Goal: Transaction & Acquisition: Purchase product/service

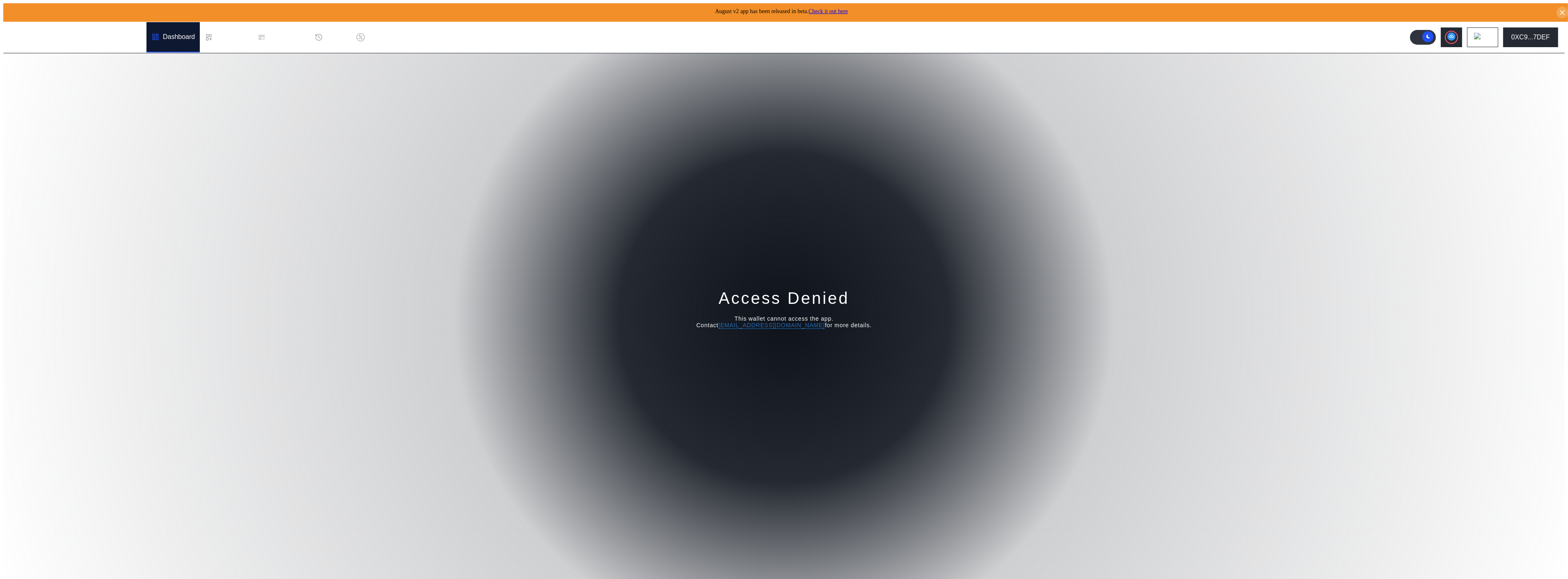
click at [1387, 94] on div "Access Denied This wallet cannot access the app. Contact operations@augustdigit…" at bounding box center [783, 317] width 1561 height 529
click at [1120, 161] on div "Access Denied This wallet cannot access the app. Contact operations@augustdigit…" at bounding box center [783, 317] width 1561 height 529
click at [43, 33] on div ".cls-1 { fill: #fff; stroke-width: 0px; }" at bounding box center [52, 37] width 84 height 23
click at [93, 31] on div ".cls-1 { fill: #fff; stroke-width: 0px; } Dashboard Loan Book Permissions Histo…" at bounding box center [212, 37] width 419 height 30
click at [147, 33] on div "Dashboard" at bounding box center [173, 37] width 54 height 30
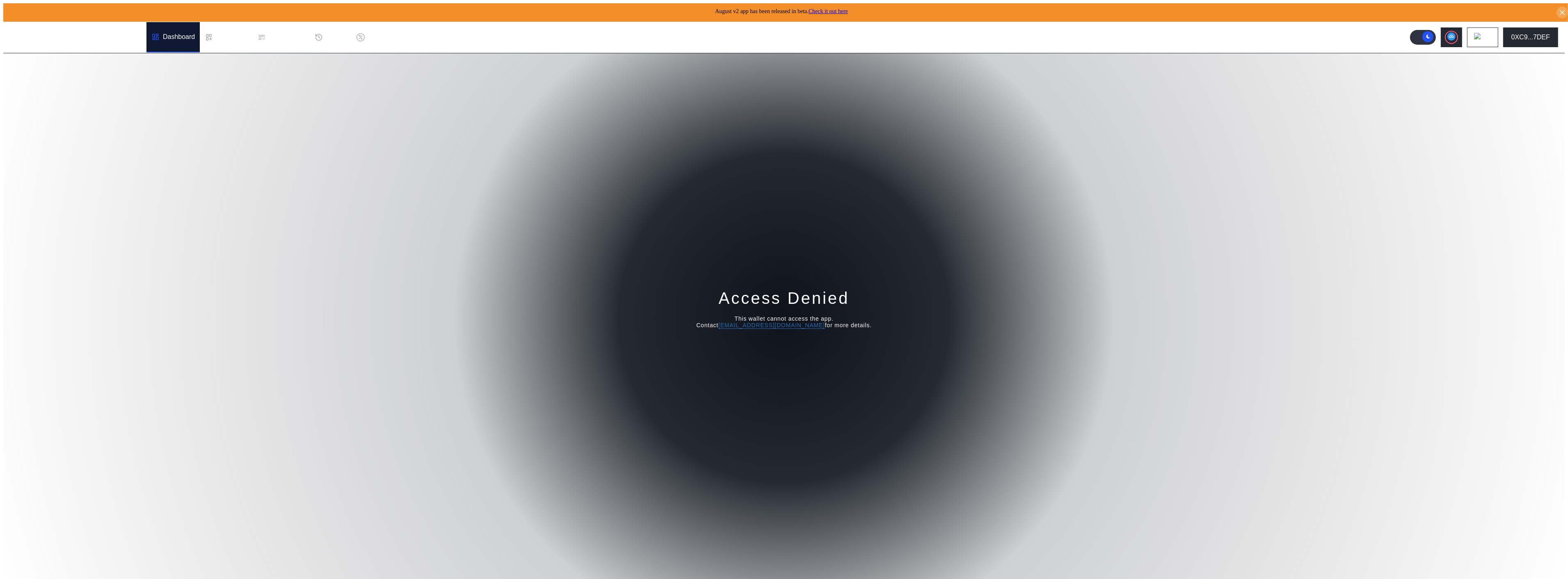
click at [859, 244] on div "Access Denied This wallet cannot access the app. Contact operations@augustdigit…" at bounding box center [783, 317] width 1561 height 529
click at [787, 338] on button "Login" at bounding box center [783, 348] width 42 height 19
drag, startPoint x: 679, startPoint y: 182, endPoint x: 636, endPoint y: 177, distance: 43.3
click at [679, 182] on div "Enter the Dashboard Sign in to ensure your account is always secured. Logging in" at bounding box center [783, 317] width 1561 height 529
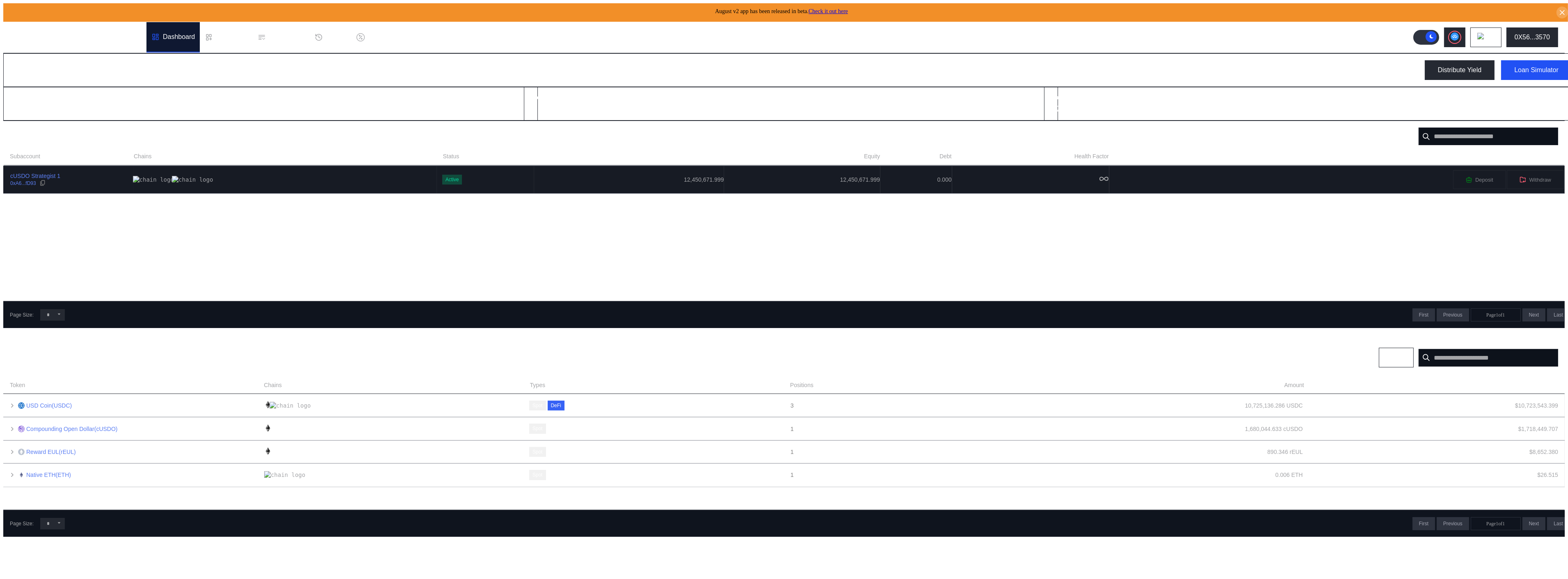
click at [437, 166] on td "Active" at bounding box center [486, 179] width 97 height 27
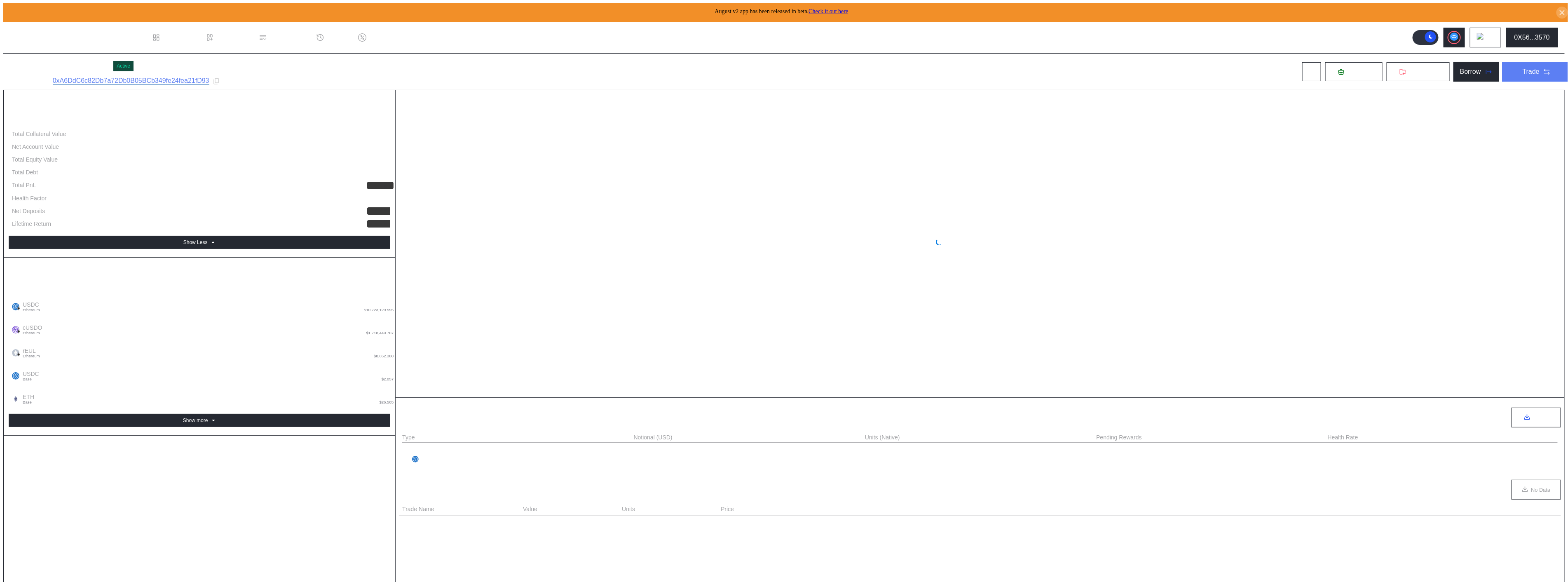
click at [1533, 68] on div "Trade" at bounding box center [1531, 72] width 17 height 7
select select "*"
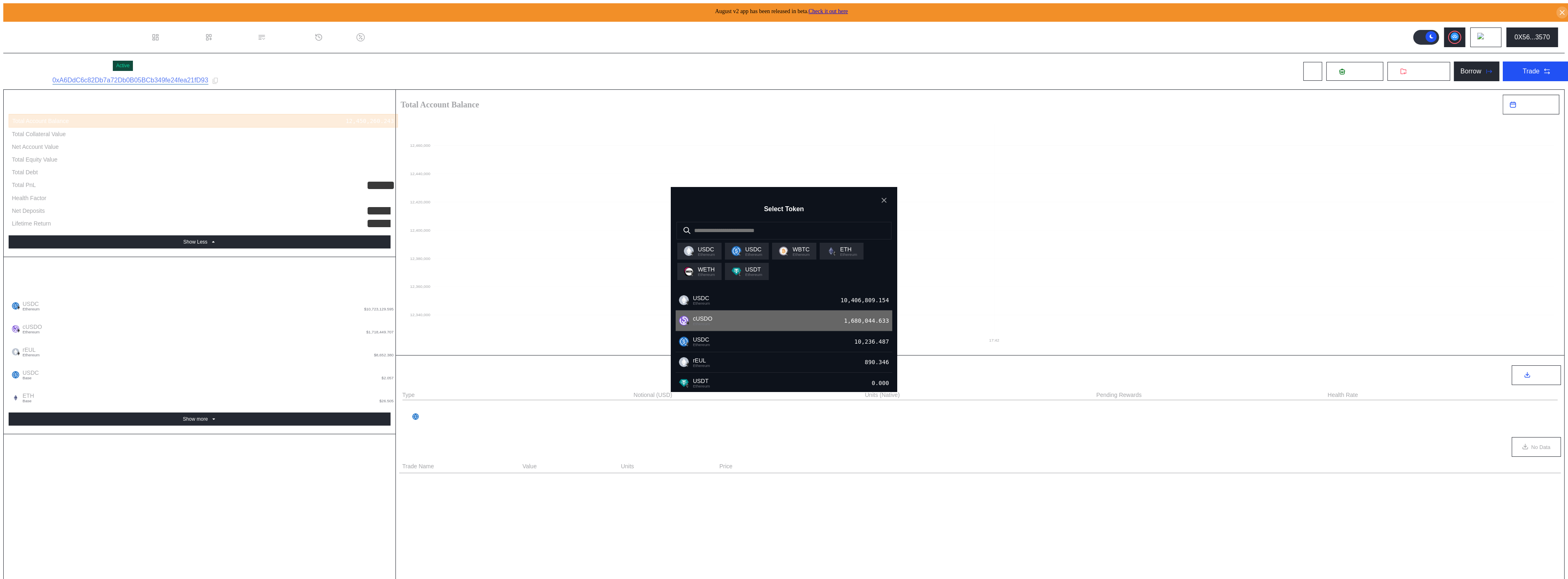
click at [754, 310] on div "cUSDO Ethereum 1,680,044.633" at bounding box center [784, 321] width 217 height 21
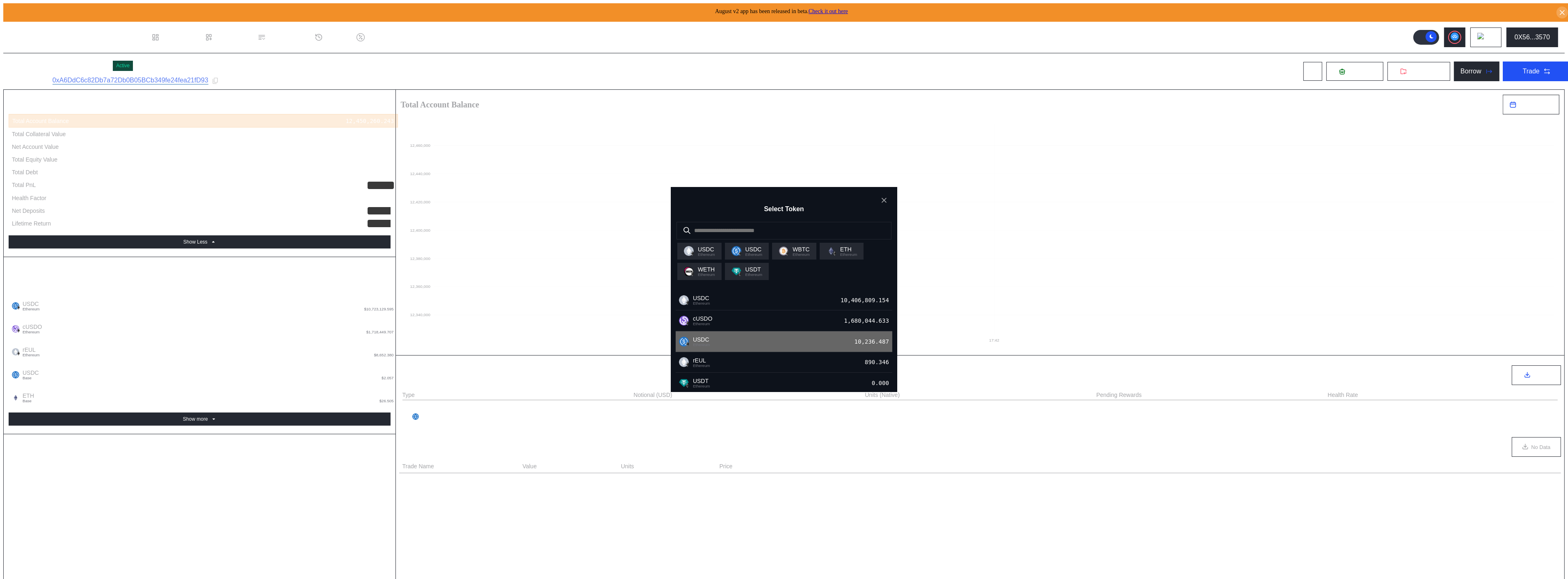
click at [716, 331] on div "USDC Ethereum 10,236.487" at bounding box center [784, 342] width 217 height 21
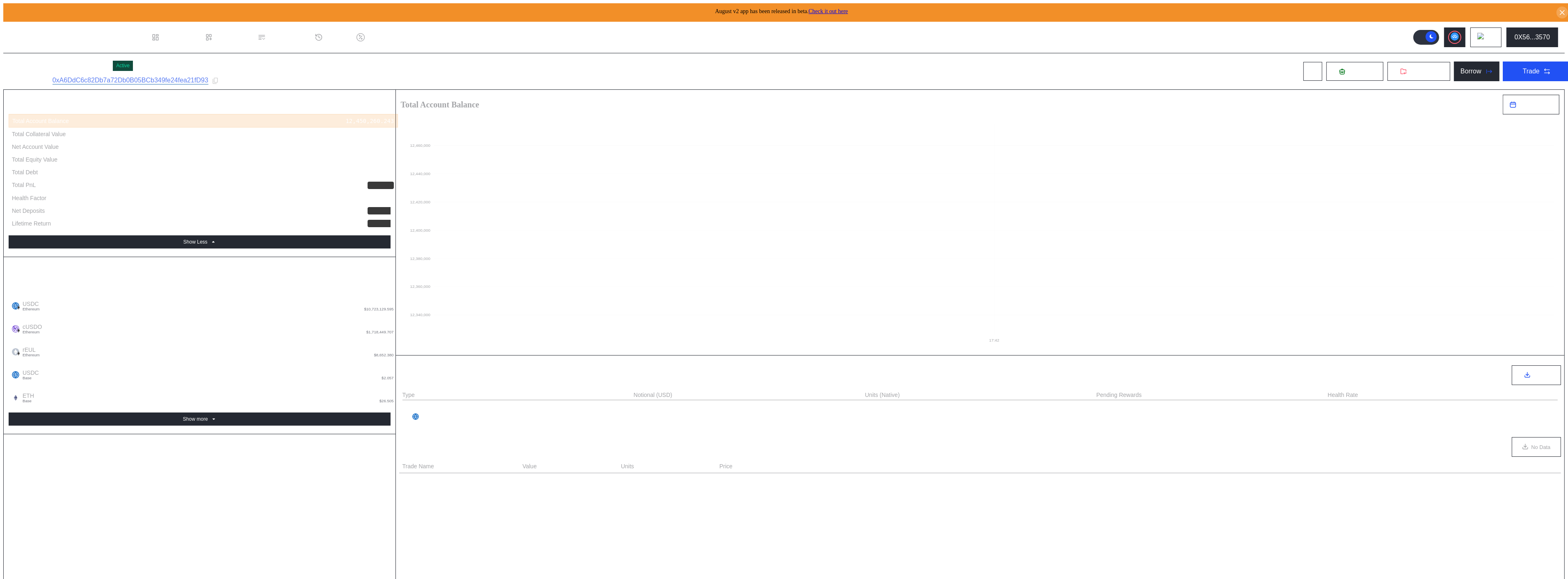
type input "******"
type input "****"
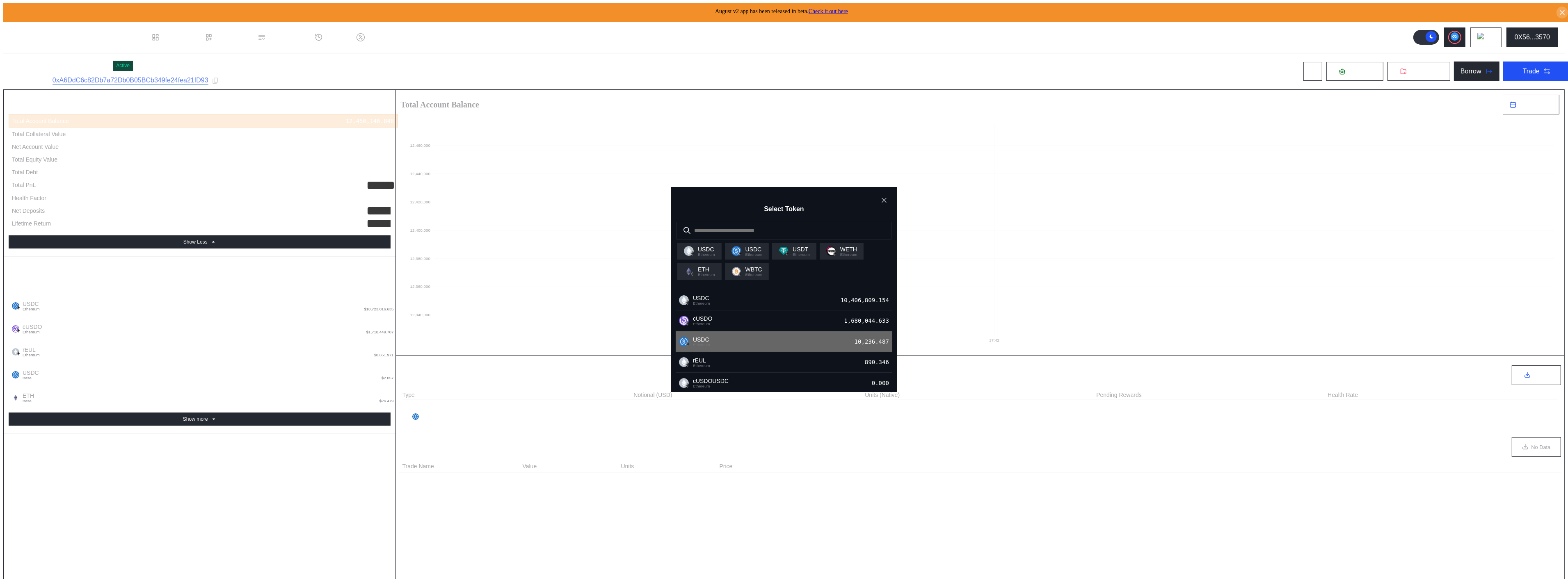
click at [722, 331] on div "USDC Ethereum 10,236.487" at bounding box center [784, 342] width 217 height 21
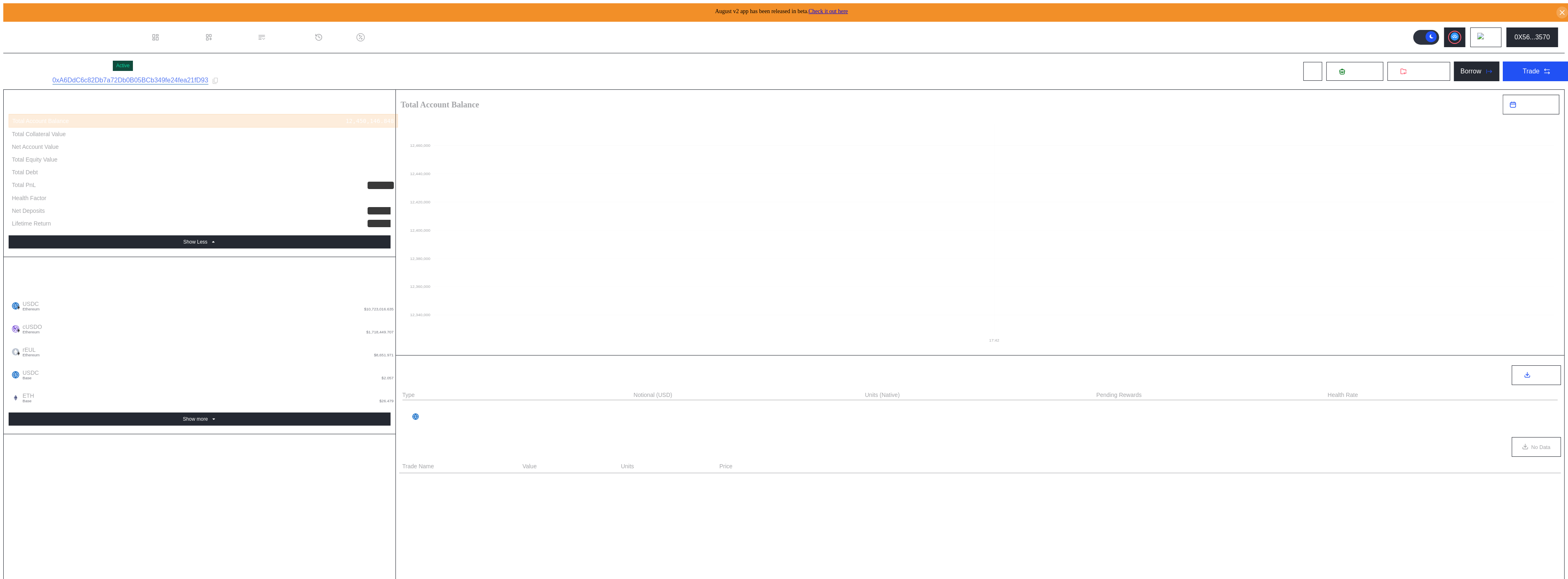
type input "****"
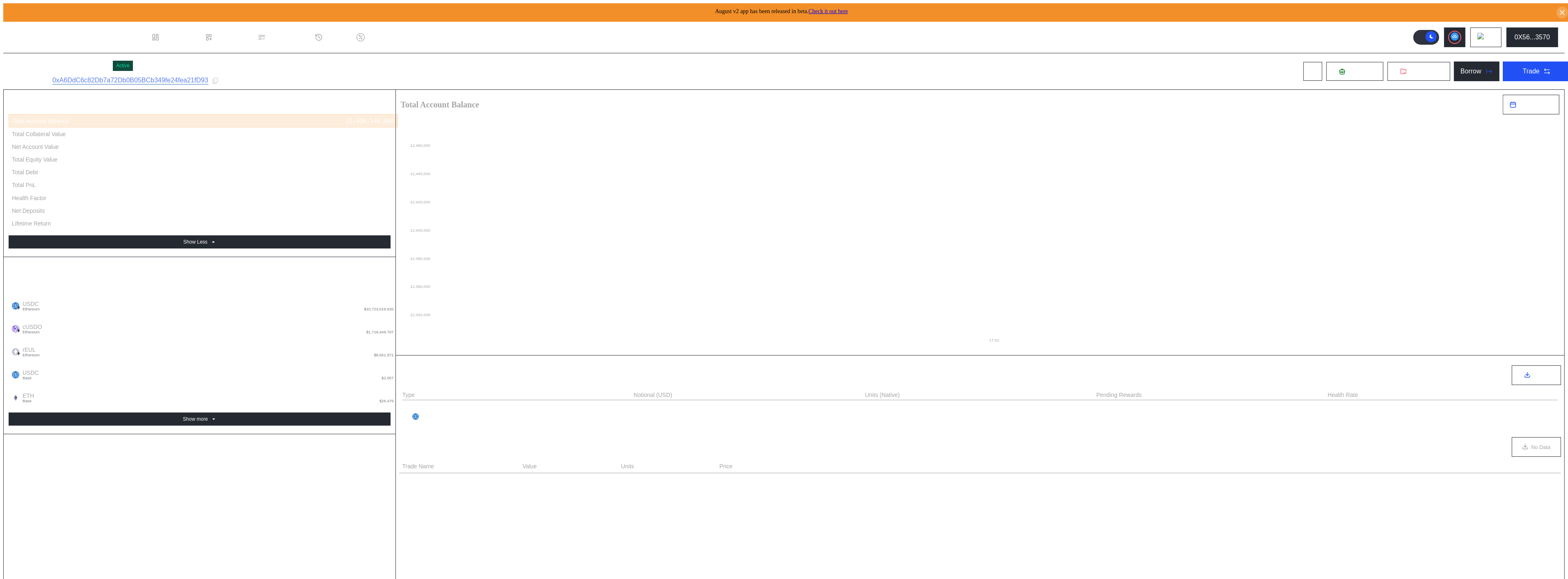
type input "****"
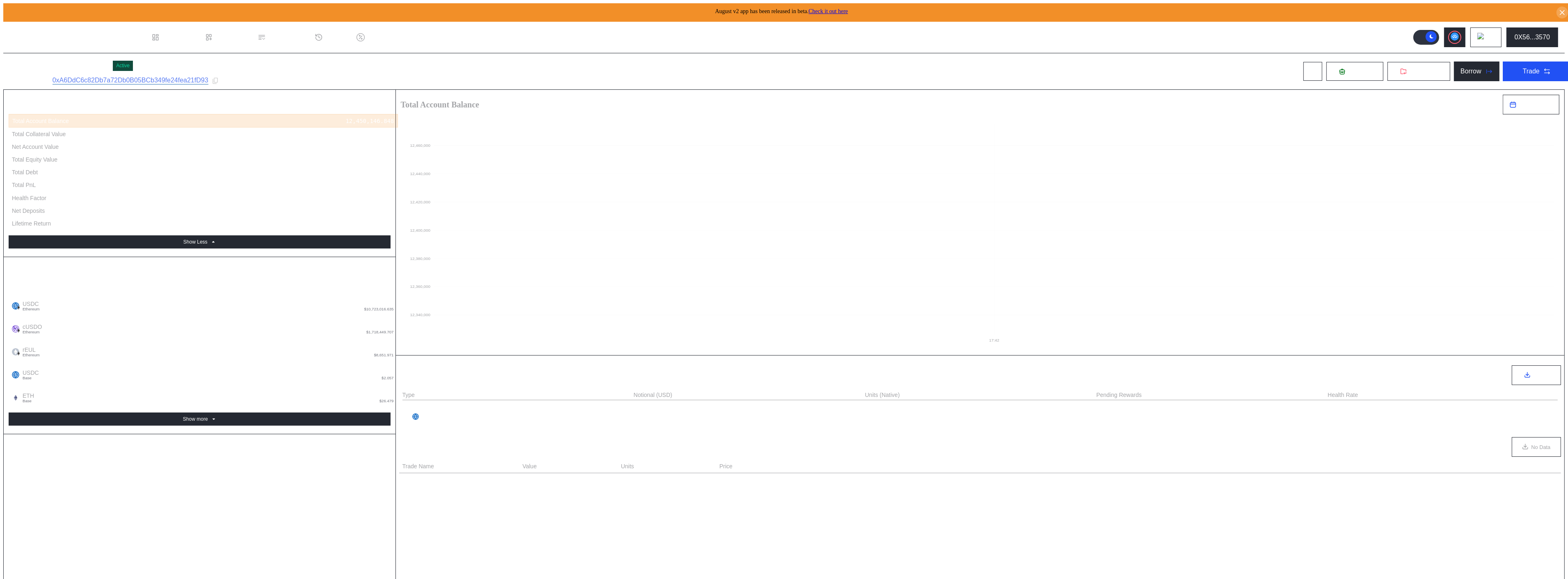
drag, startPoint x: 914, startPoint y: 110, endPoint x: 903, endPoint y: 113, distance: 11.4
click at [914, 114] on icon "17:45 12,340,000 12,360,000 12,380,000 12,400,000 12,420,000 12,440,000 12,460,…" at bounding box center [980, 230] width 1169 height 232
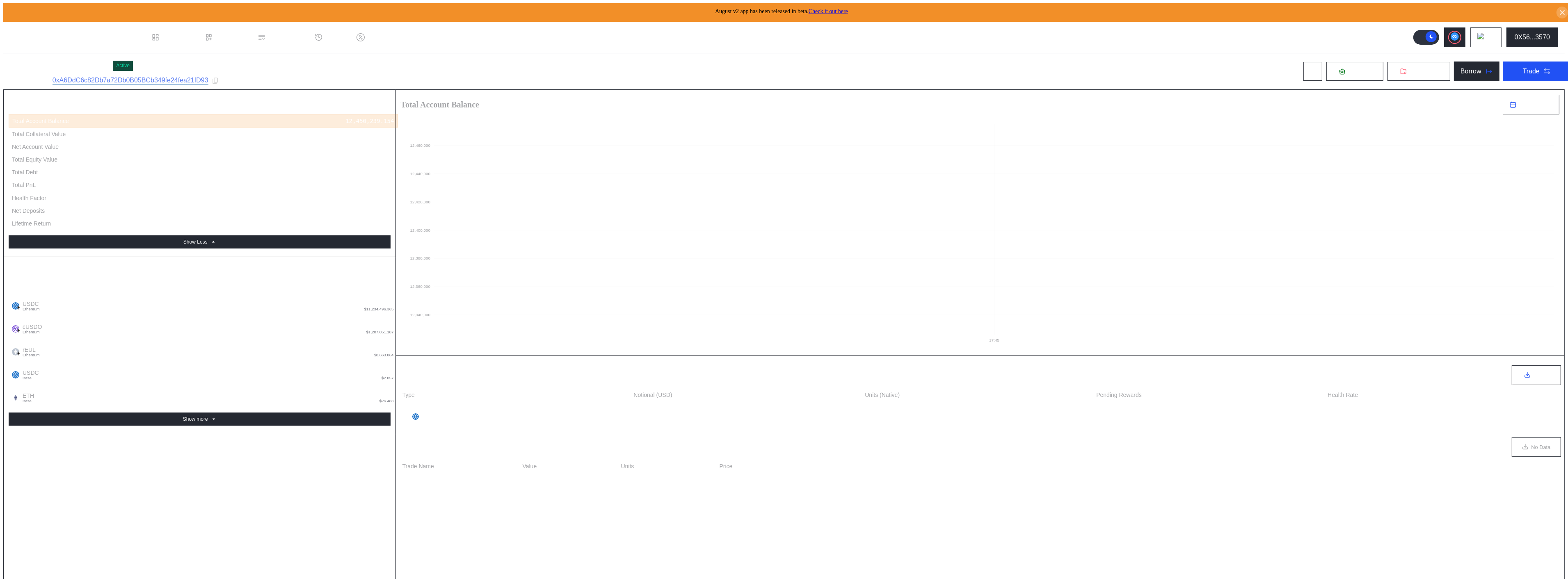
click at [782, 132] on icon "17:45 12,340,000 12,360,000 12,380,000 12,400,000 12,420,000 12,440,000 12,460,…" at bounding box center [980, 230] width 1169 height 232
